Goal: Information Seeking & Learning: Find specific fact

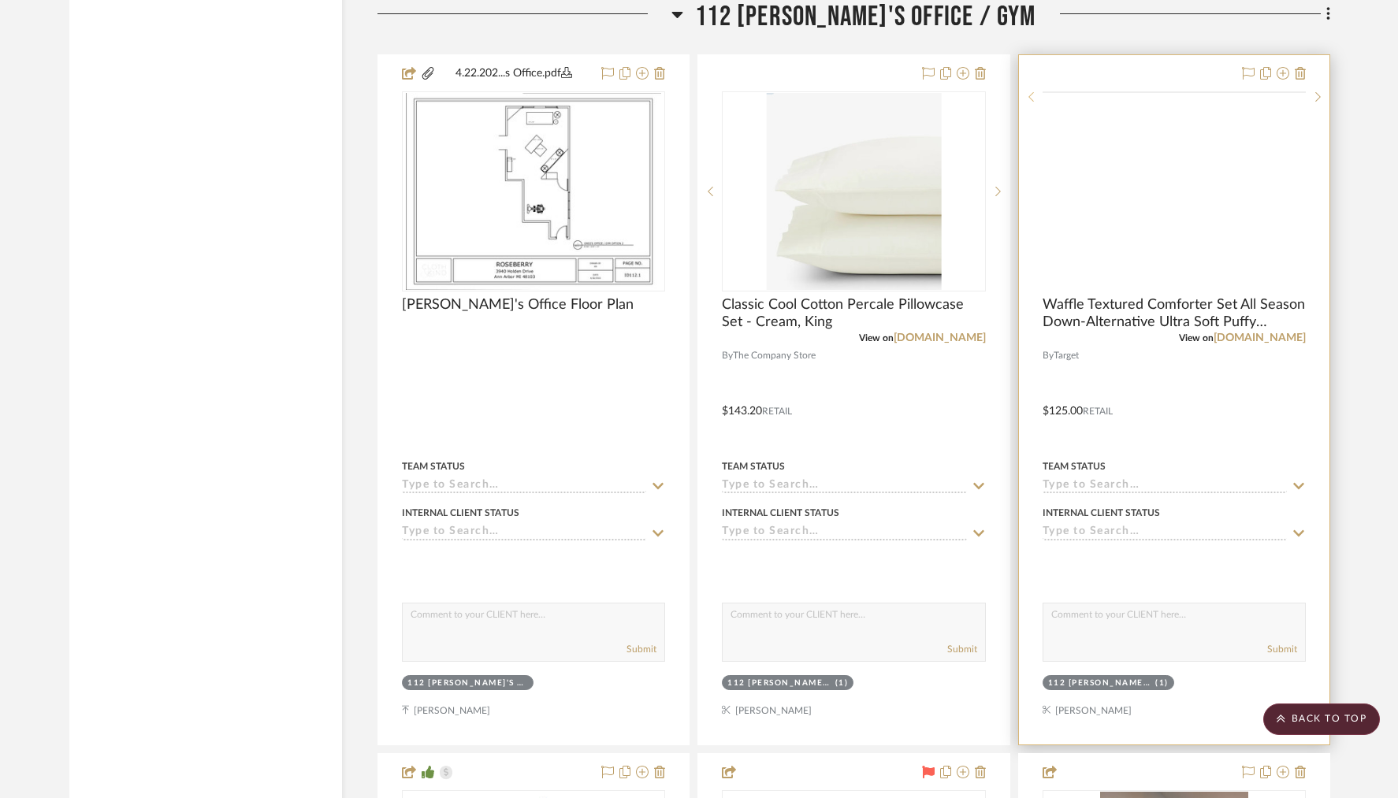
scroll to position [23559, 0]
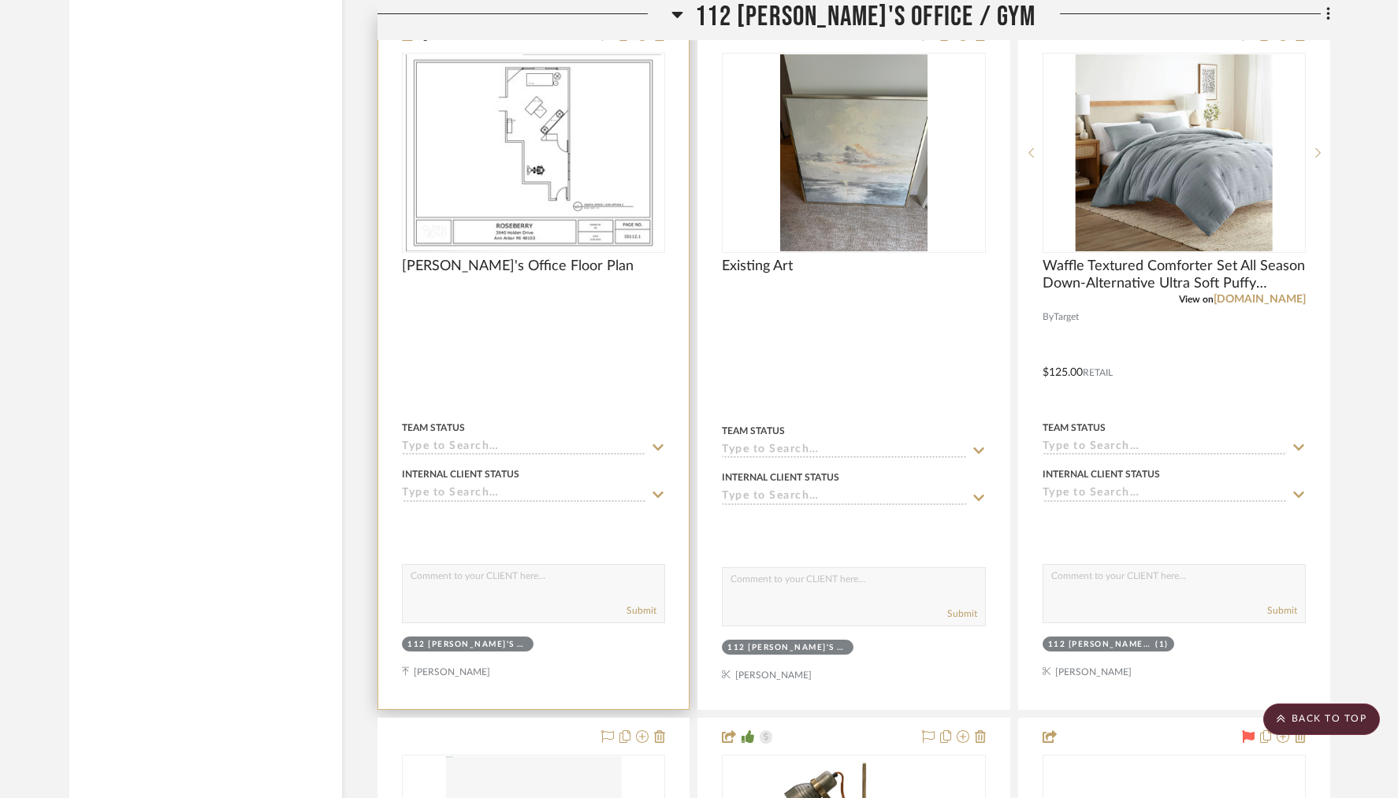
scroll to position [23457, 0]
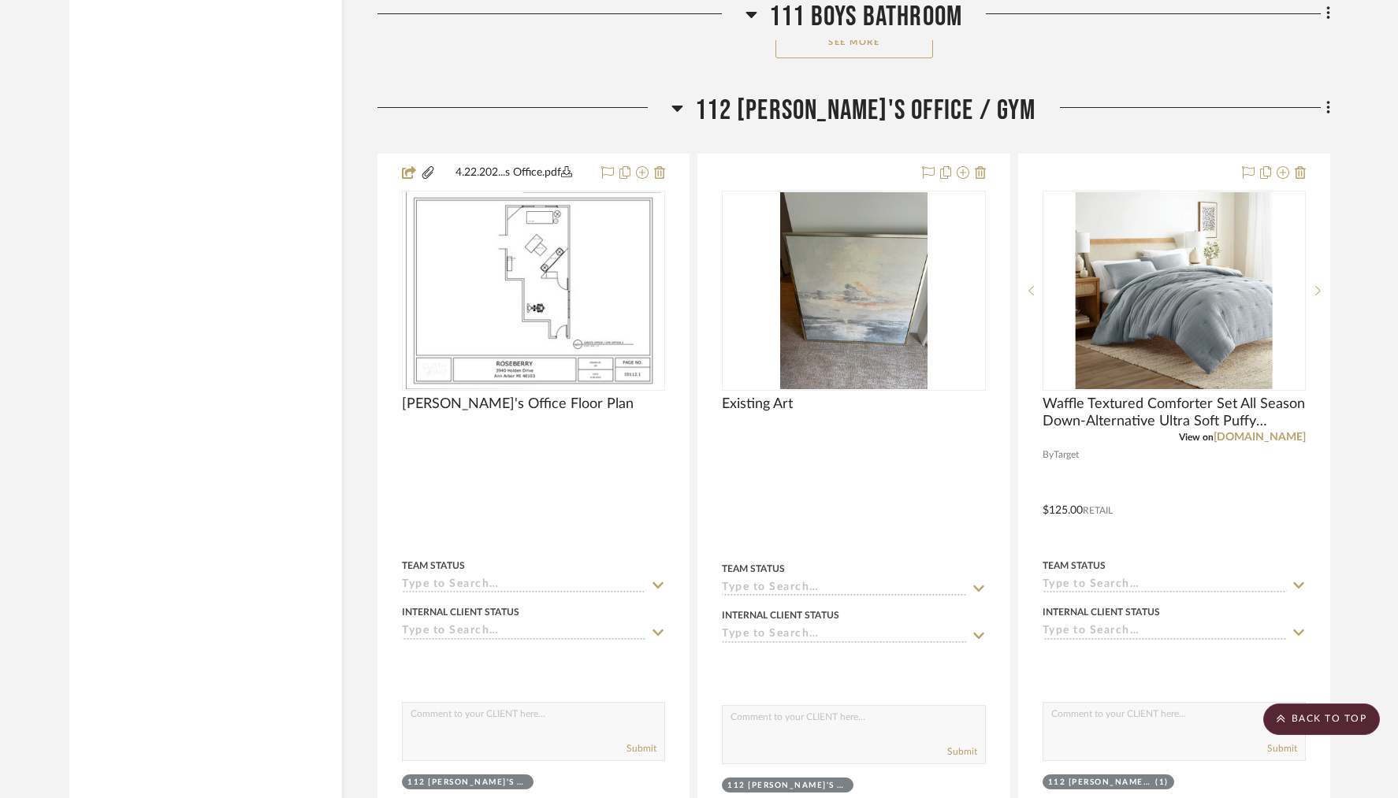
drag, startPoint x: 623, startPoint y: 628, endPoint x: 926, endPoint y: 2, distance: 695.1
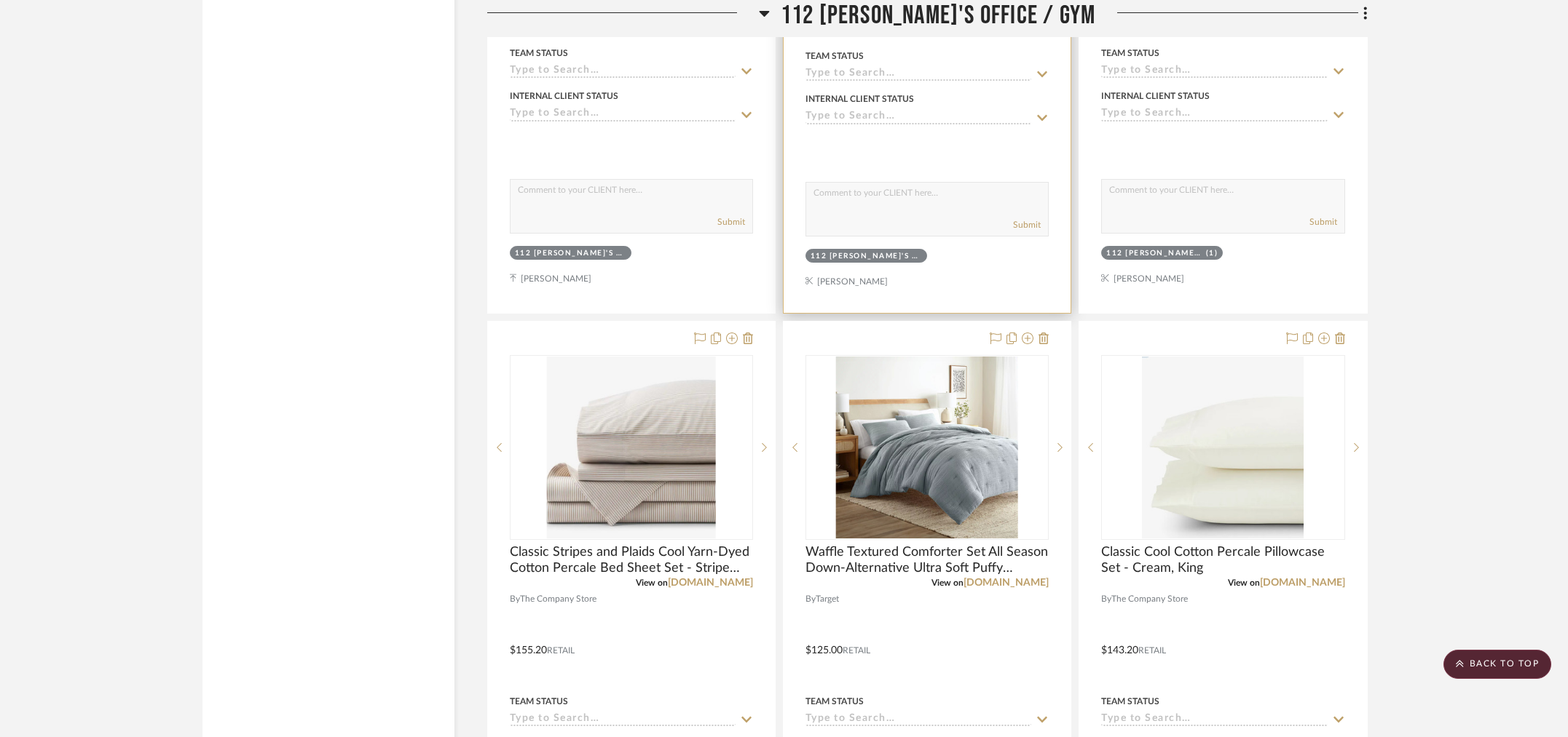
scroll to position [22314, 0]
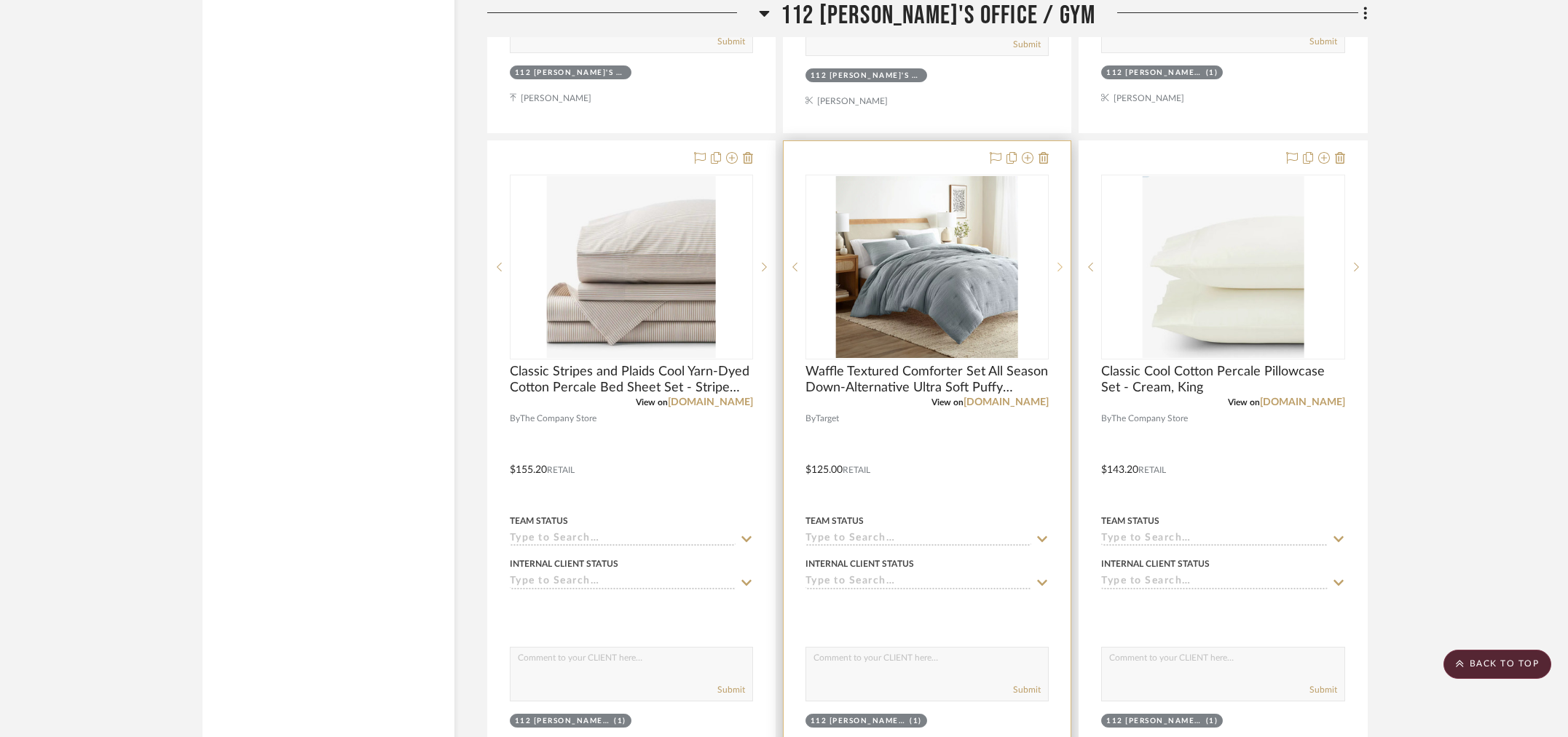
click at [1062, 263] on icon at bounding box center [1060, 267] width 6 height 8
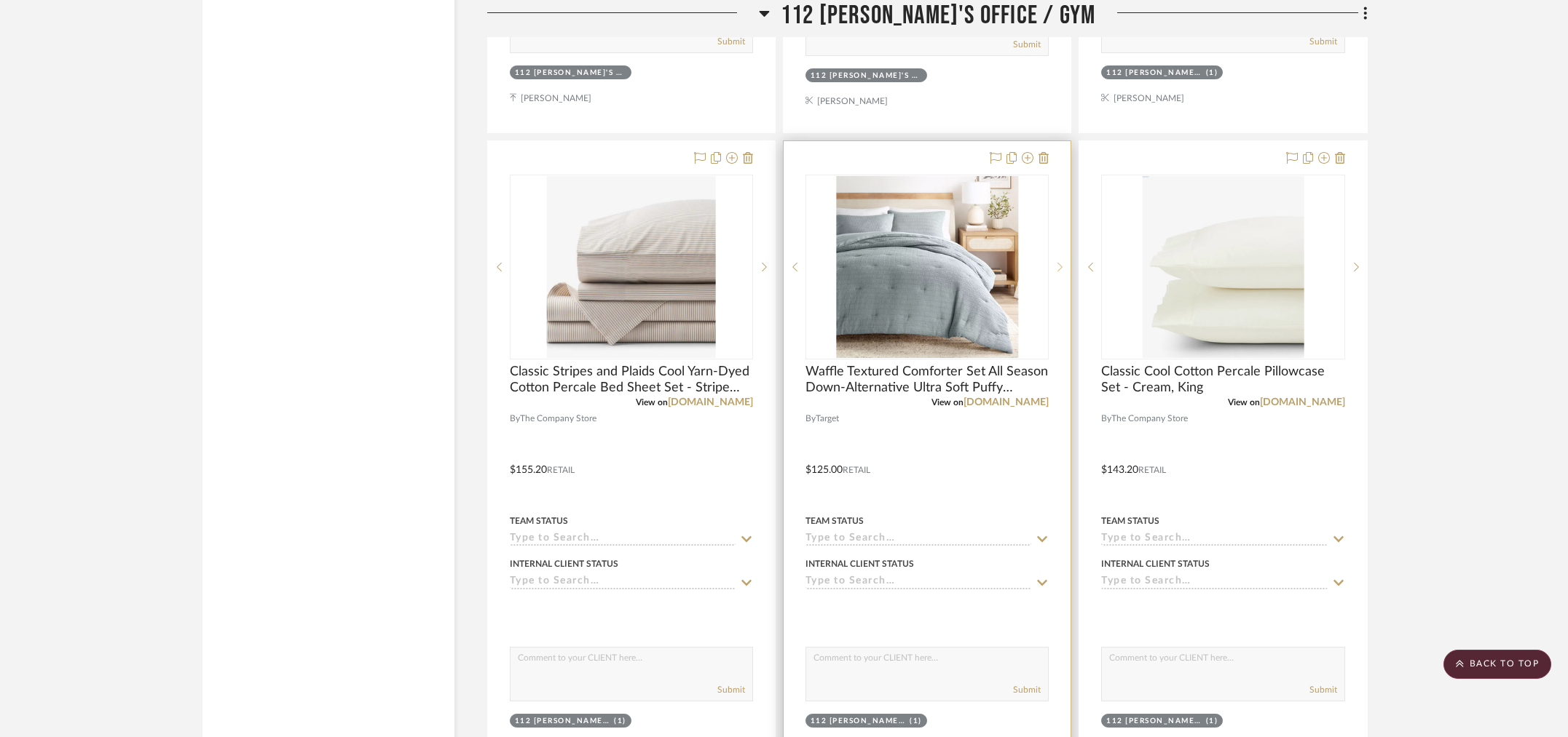
click at [1062, 263] on icon at bounding box center [1060, 267] width 6 height 8
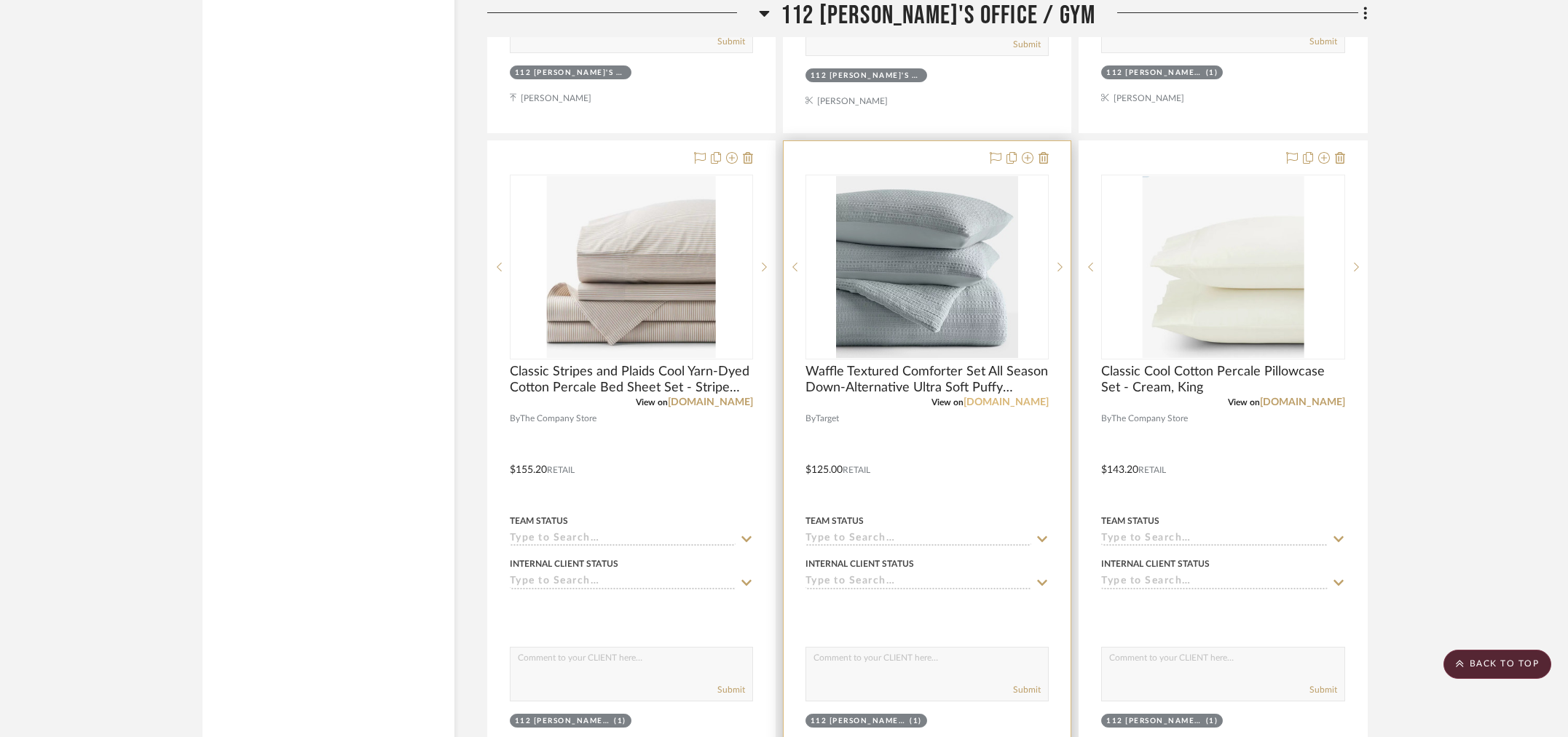
click at [1016, 397] on link "target.com" at bounding box center [1006, 402] width 85 height 10
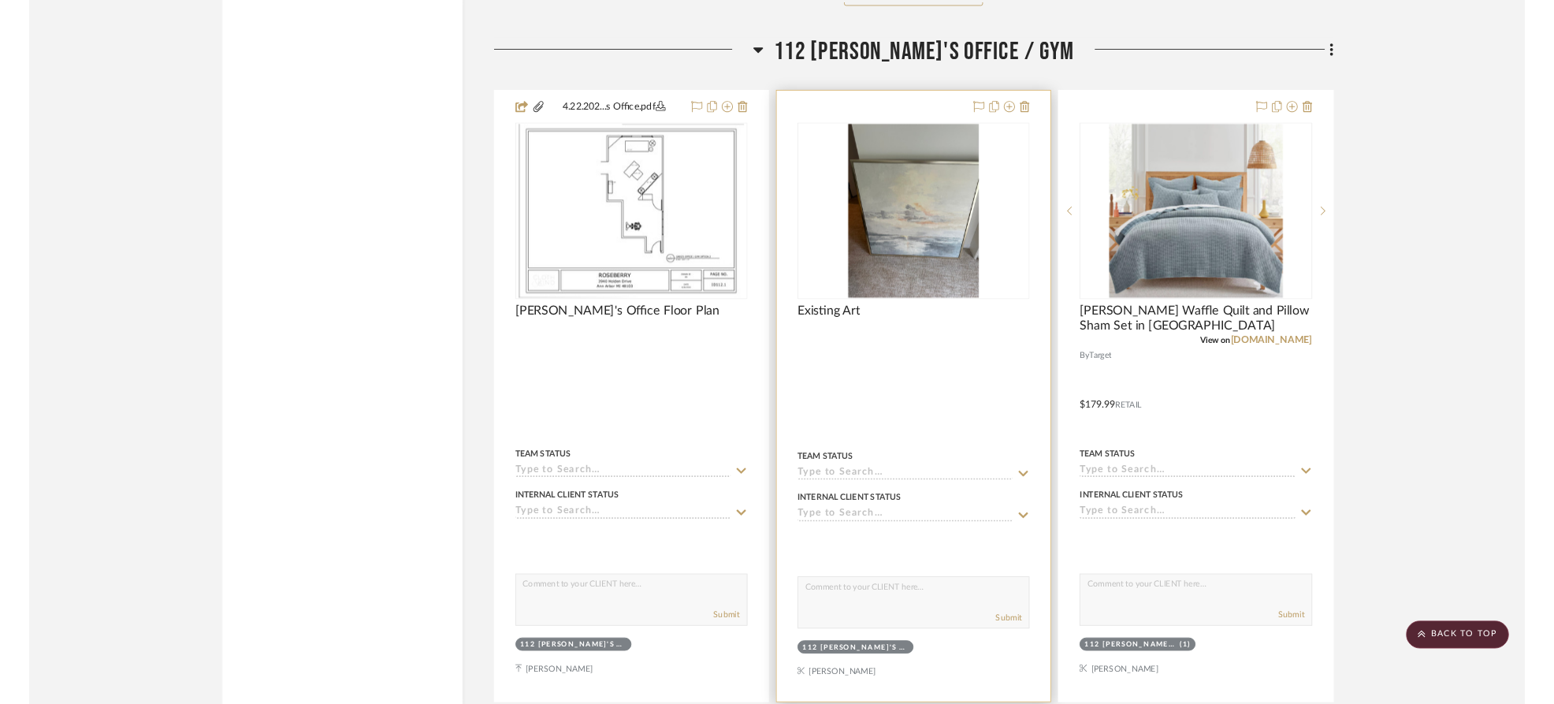
scroll to position [23501, 0]
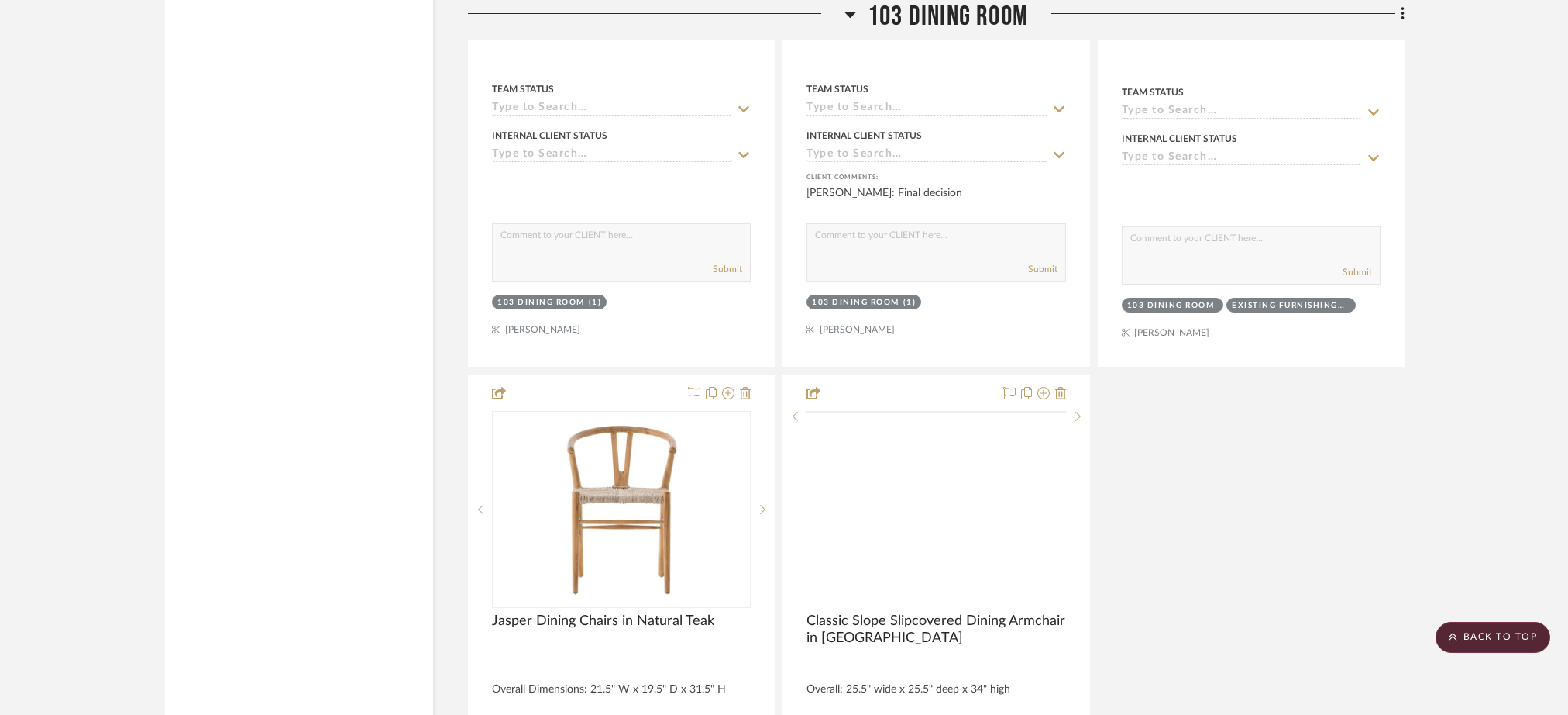
scroll to position [6167, 0]
